Goal: Complete application form: Complete application form

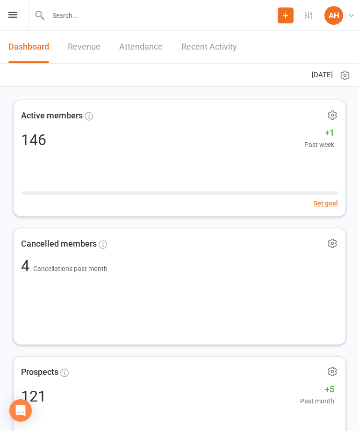
click at [70, 14] on input "text" at bounding box center [161, 15] width 232 height 13
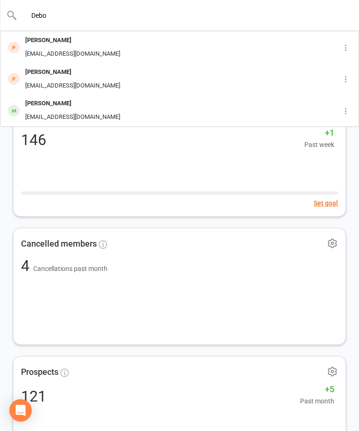
type input "Debo"
click at [59, 38] on div "[PERSON_NAME]" at bounding box center [72, 41] width 101 height 14
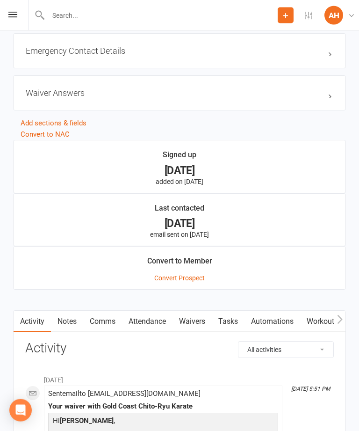
scroll to position [877, 0]
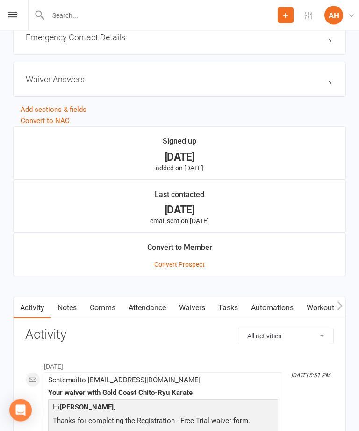
click at [200, 309] on link "Waivers" at bounding box center [192, 308] width 39 height 22
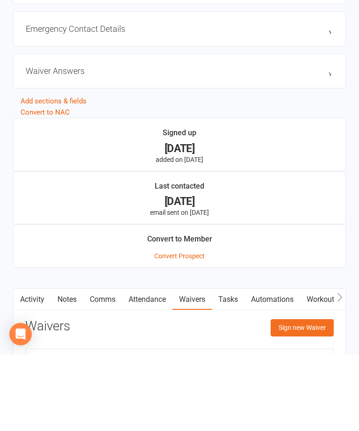
scroll to position [906, 0]
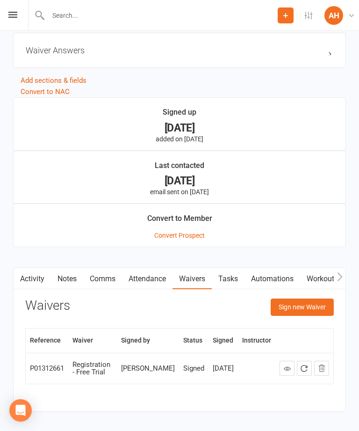
click at [317, 302] on button "Sign new Waiver" at bounding box center [302, 306] width 63 height 17
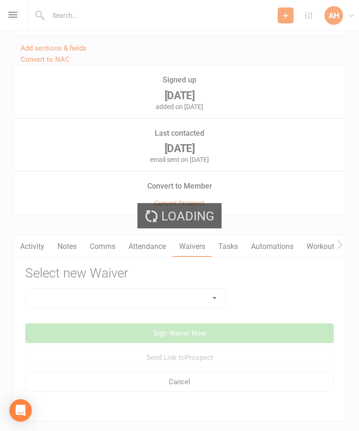
scroll to position [950, 0]
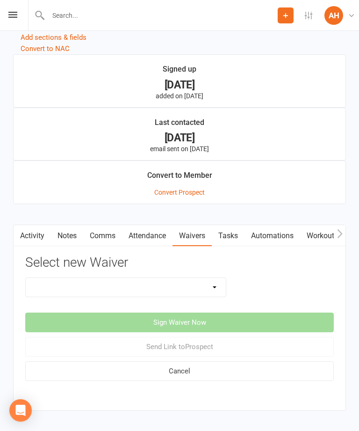
click at [222, 288] on select "8 Week Trial Intro Package Intro Special (2 Weeks + Free Gi) Membership Sign-Up…" at bounding box center [126, 287] width 200 height 19
select select "9773"
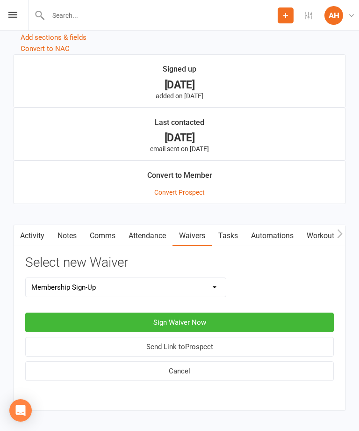
click at [211, 319] on button "Sign Waiver Now" at bounding box center [179, 322] width 309 height 20
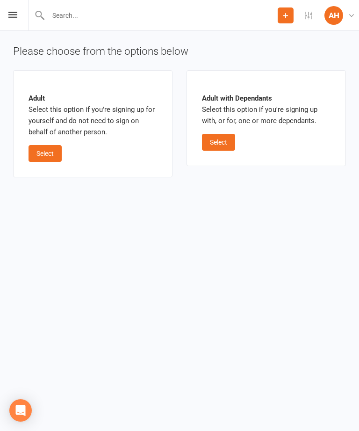
click at [51, 148] on button "Select" at bounding box center [45, 153] width 33 height 17
select select "bank_account"
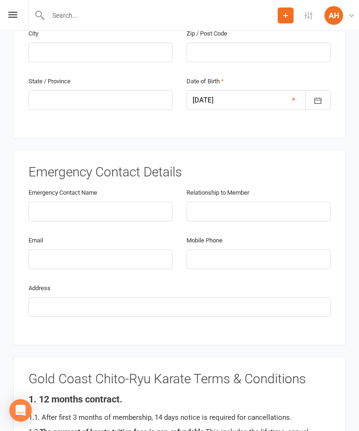
scroll to position [371, 0]
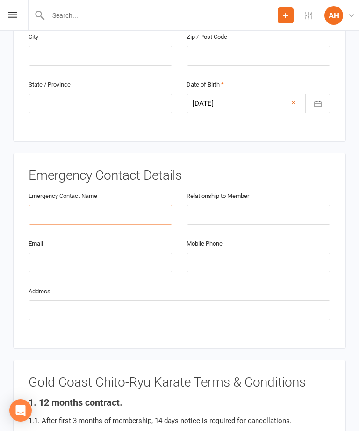
click at [90, 205] on input "text" at bounding box center [101, 215] width 144 height 20
click at [230, 253] on input "tel" at bounding box center [259, 263] width 144 height 20
type input "0423284737"
click at [123, 205] on input "text" at bounding box center [101, 215] width 144 height 20
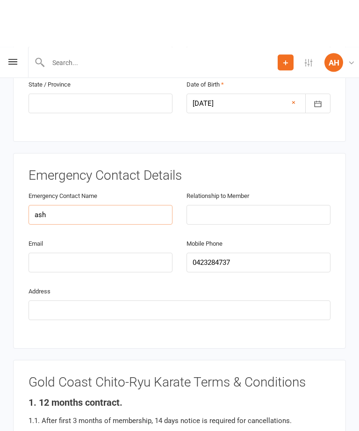
scroll to position [419, 0]
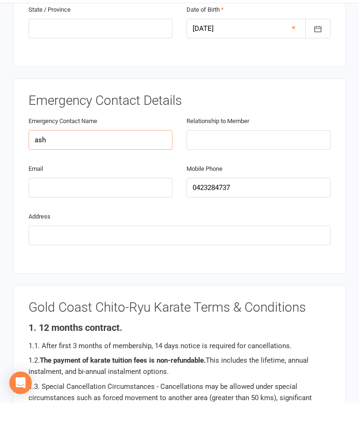
type input "ash"
click at [276, 158] on input "text" at bounding box center [259, 168] width 144 height 20
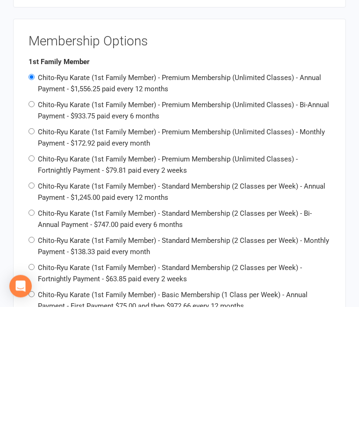
scroll to position [909, 0]
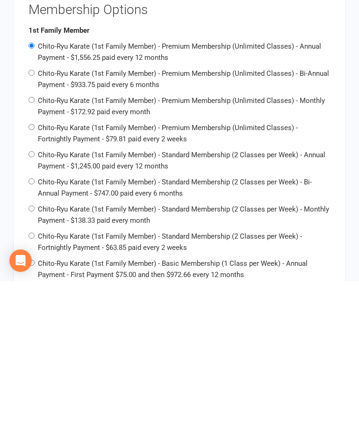
type input "Friend"
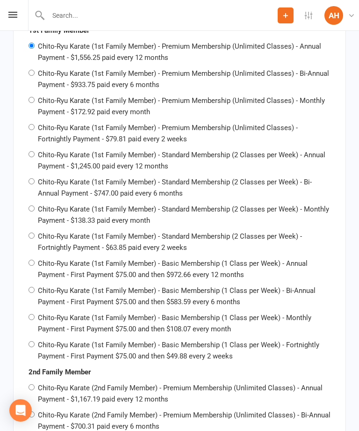
click at [34, 205] on input "Chito-Ryu Karate (1st Family Member) - Standard Membership (2 Classes per Week)…" at bounding box center [32, 208] width 6 height 6
radio input "true"
radio input "false"
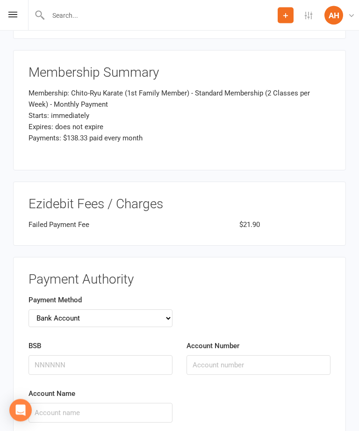
scroll to position [2129, 0]
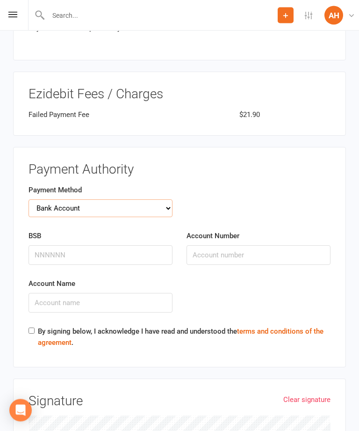
click at [170, 200] on select "Credit Card Bank Account" at bounding box center [101, 209] width 144 height 18
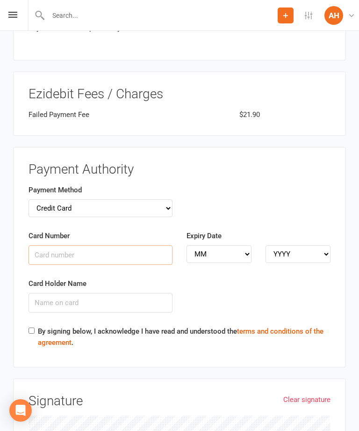
click at [87, 245] on input "Card Number" at bounding box center [101, 255] width 144 height 20
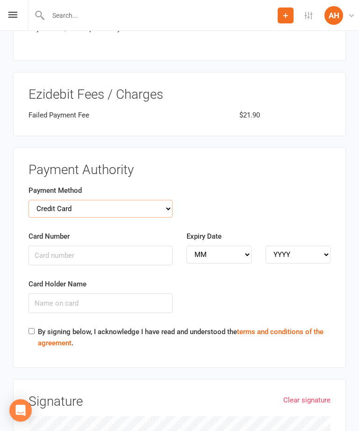
click at [171, 200] on select "Credit Card Bank Account" at bounding box center [101, 209] width 144 height 18
click at [166, 199] on select "Credit Card Bank Account" at bounding box center [101, 208] width 144 height 18
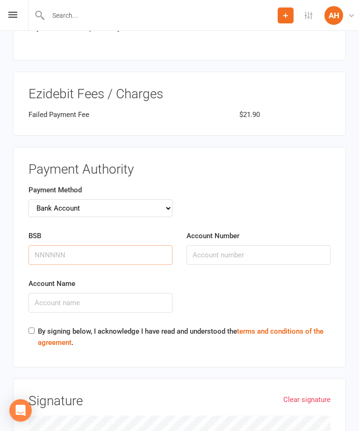
click at [78, 245] on input "BSB" at bounding box center [101, 255] width 144 height 20
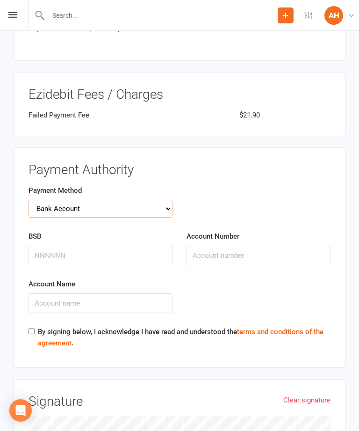
click at [74, 200] on select "Credit Card Bank Account" at bounding box center [101, 209] width 144 height 18
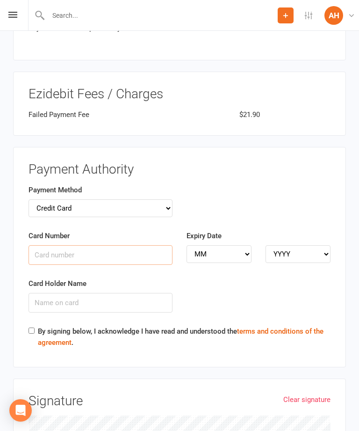
click at [94, 245] on input "Card Number" at bounding box center [101, 255] width 144 height 20
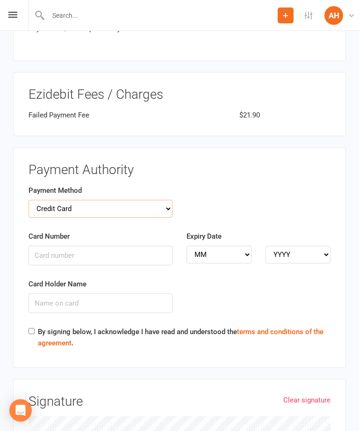
click at [74, 200] on select "Credit Card Bank Account" at bounding box center [101, 209] width 144 height 18
select select "bank_account"
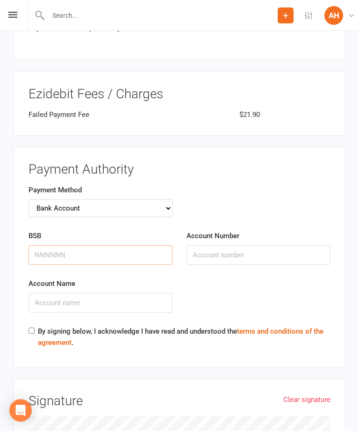
click at [99, 245] on input "BSB" at bounding box center [101, 255] width 144 height 20
type input "063000"
click at [244, 246] on input "Account Number" at bounding box center [259, 256] width 144 height 20
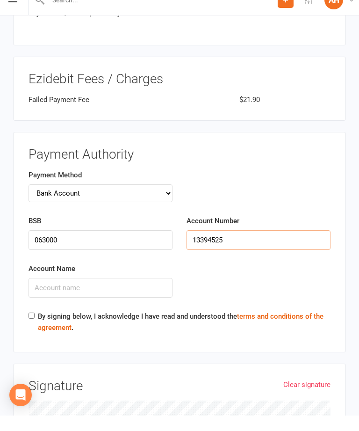
type input "13394525"
click at [98, 293] on input "Account Name" at bounding box center [101, 303] width 144 height 20
type input "[PERSON_NAME]"
click at [35, 328] on input "By signing below, I acknowledge I have read and understood the terms and condit…" at bounding box center [32, 331] width 6 height 6
checkbox input "true"
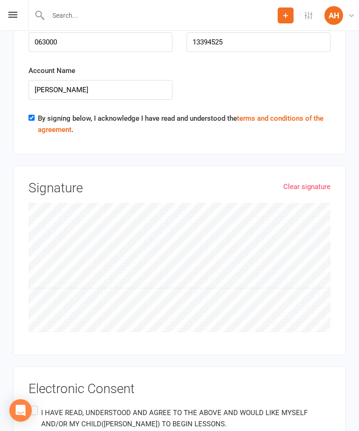
scroll to position [2465, 0]
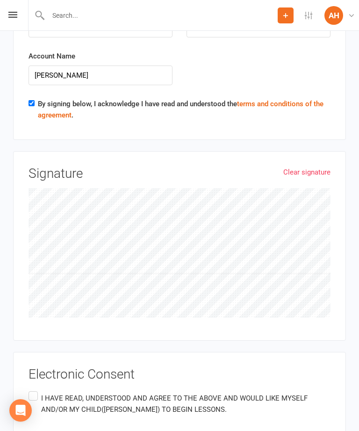
click at [36, 389] on label "I HAVE READ, UNDERSTOOD AND AGREE TO THE ABOVE AND WOULD LIKE MYSELF AND/OR MY …" at bounding box center [180, 403] width 302 height 29
click at [35, 389] on input "I HAVE READ, UNDERSTOOD AND AGREE TO THE ABOVE AND WOULD LIKE MYSELF AND/OR MY …" at bounding box center [32, 389] width 6 height 0
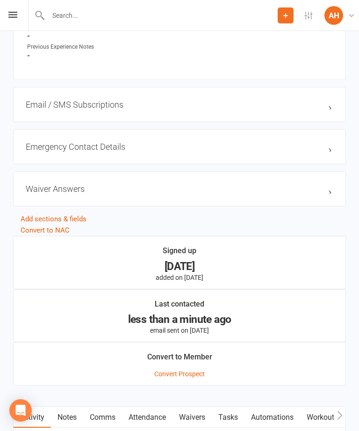
scroll to position [766, 0]
